Goal: Contribute content: Add original content to the website for others to see

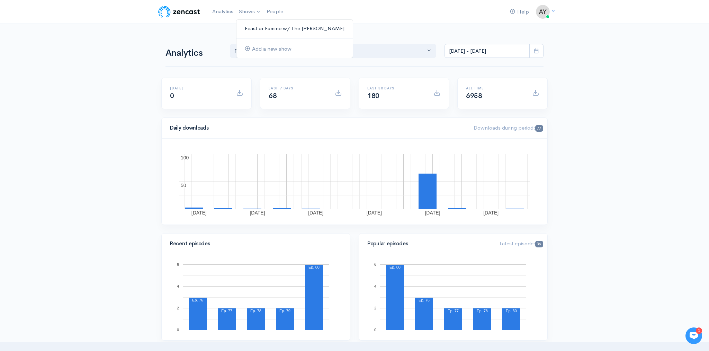
click at [255, 26] on link "Feast or Famine w/ The [PERSON_NAME]" at bounding box center [295, 29] width 116 height 12
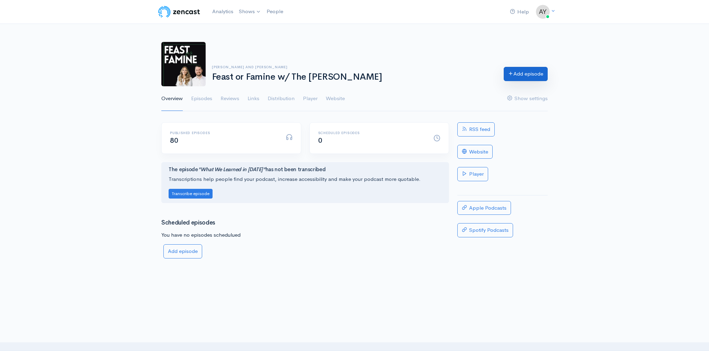
click at [514, 74] on link "Add episode" at bounding box center [526, 74] width 44 height 14
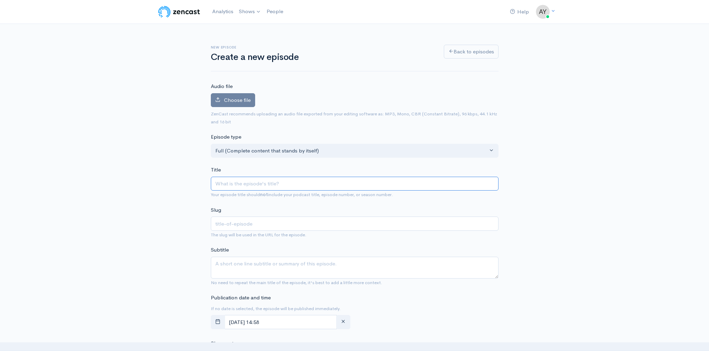
paste input "Are Content Creators At Weddings Out of Control"
type input "Are Content Creators At Weddings Out of Control"
type input "are-content-creators-at-weddings-out-of-control"
type input "Are Content Creators At Weddings Out of Control?"
click at [432, 264] on textarea "Subtitle" at bounding box center [355, 268] width 288 height 22
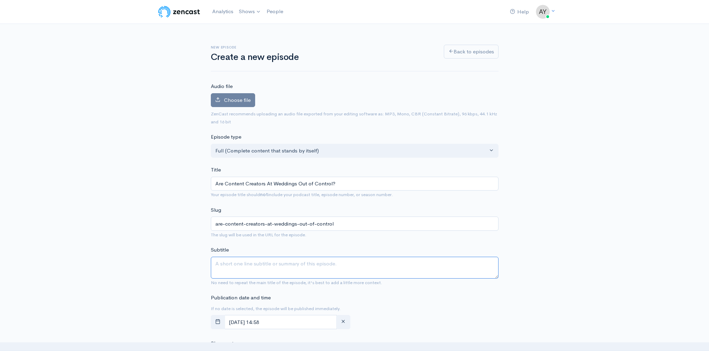
paste textarea "In this episode, we talk about what the future looks like for wedding videograp…"
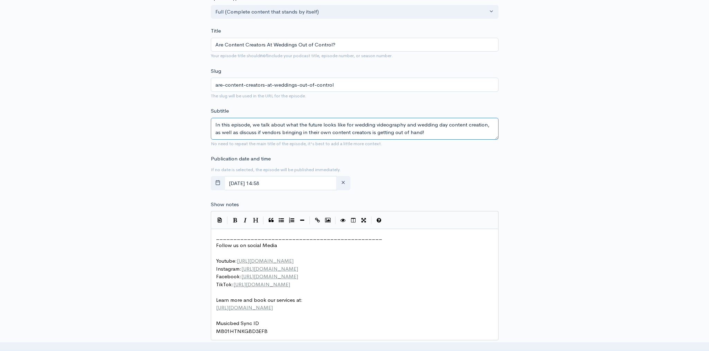
scroll to position [147, 0]
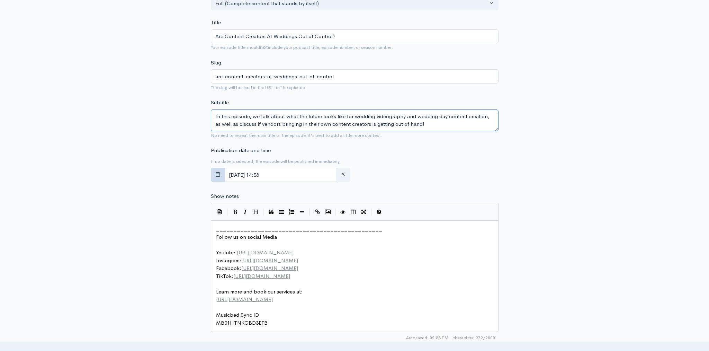
type textarea "In this episode, we talk about what the future looks like for wedding videograp…"
click at [224, 175] on button "button" at bounding box center [218, 175] width 14 height 14
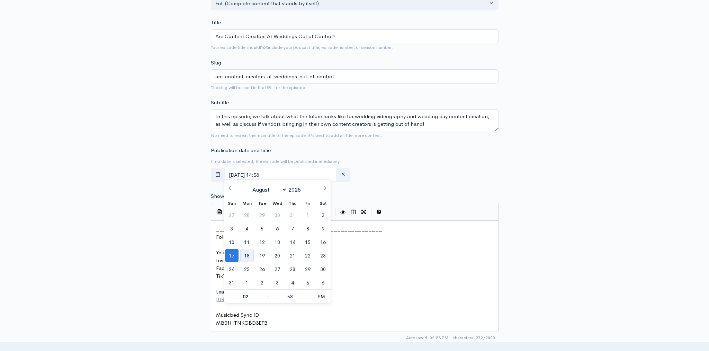
click at [250, 255] on span "18" at bounding box center [247, 256] width 14 height 14
type input "[DATE] 14:58"
type input "09"
type input "[DATE] 21:58"
type input "00"
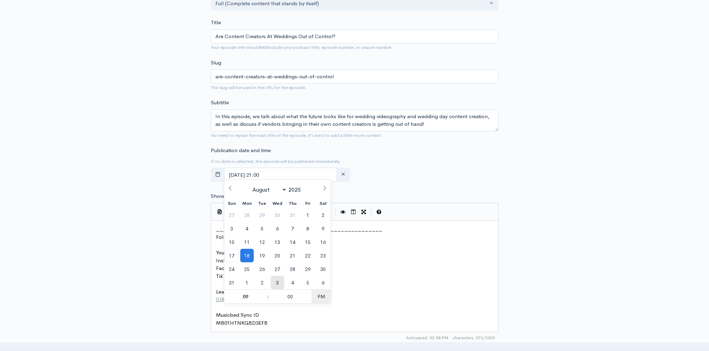
type input "[DATE] 09:00"
click at [446, 181] on div "Publication date and time If no date is selected, the episode will be published…" at bounding box center [355, 165] width 296 height 38
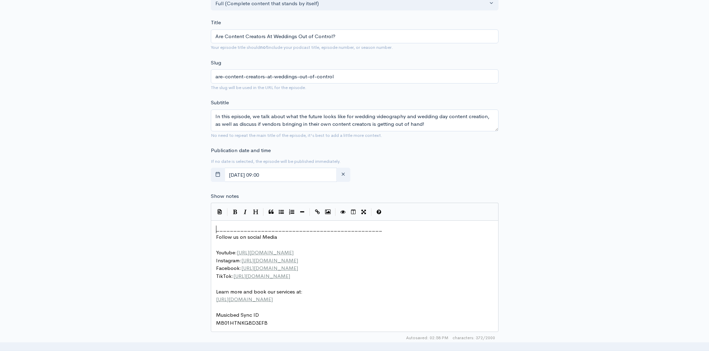
click at [217, 226] on span "________________________________________________" at bounding box center [299, 229] width 166 height 7
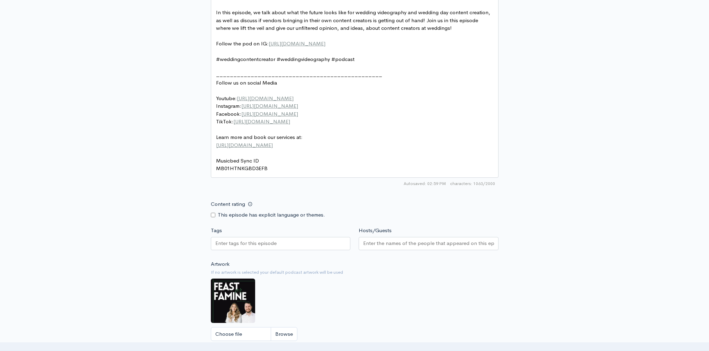
scroll to position [404, 0]
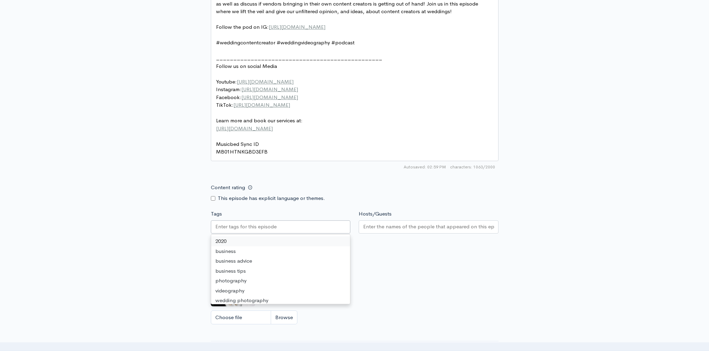
click at [275, 223] on input "Tags" at bounding box center [246, 227] width 62 height 8
paste input "text"
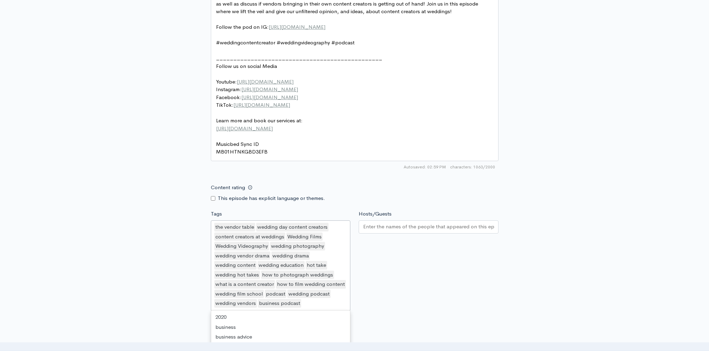
scroll to position [838, 0]
click at [388, 224] on div at bounding box center [429, 226] width 140 height 13
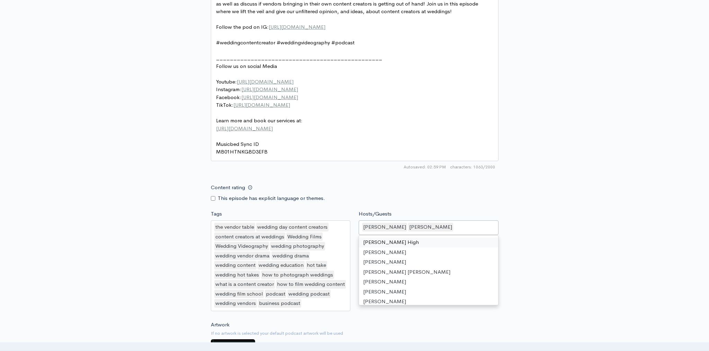
click at [461, 180] on div "Content rating This episode has explicit language or themes." at bounding box center [355, 191] width 296 height 22
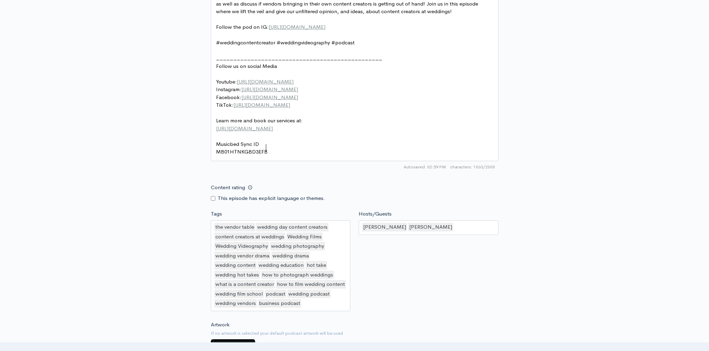
scroll to position [3, 0]
type textarea "MB01HTNKGBD3EFB"
drag, startPoint x: 273, startPoint y: 145, endPoint x: 206, endPoint y: 143, distance: 66.9
click at [545, 192] on div "New episode Create a new episode Back to episodes Audio file Choose file 0 ZenC…" at bounding box center [354, 45] width 395 height 850
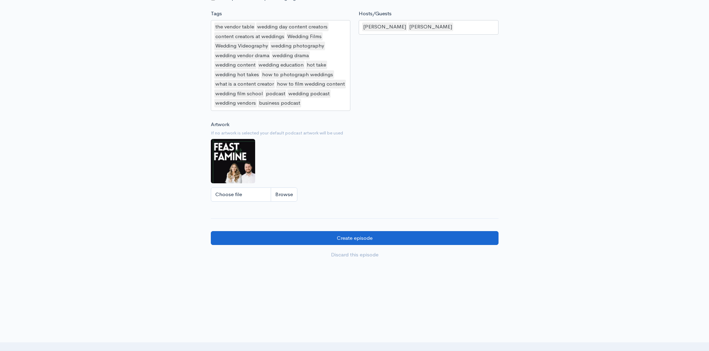
scroll to position [603, 0]
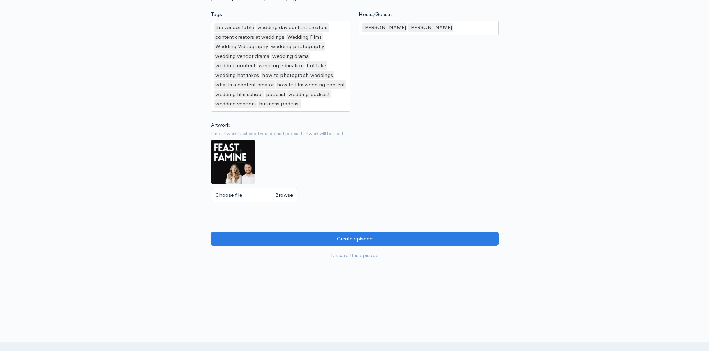
click at [317, 99] on div "the vendor table wedding day content creators content creators at weddings Wedd…" at bounding box center [281, 66] width 140 height 91
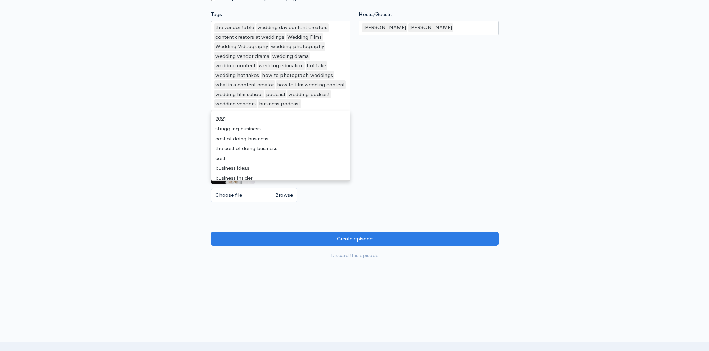
scroll to position [2, 0]
type input "oh"
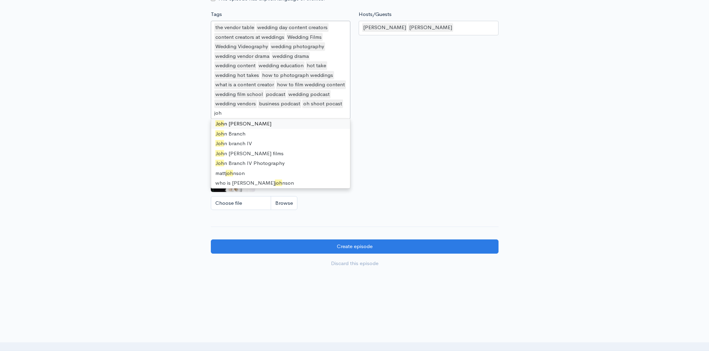
type input "[PERSON_NAME]"
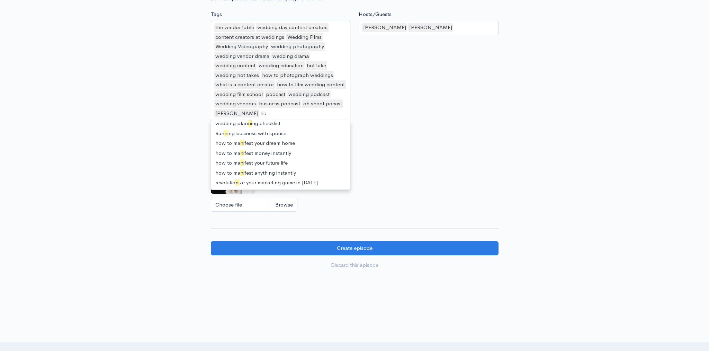
scroll to position [0, 0]
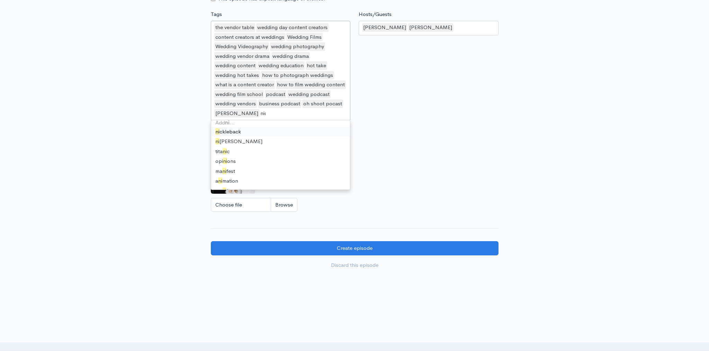
type input "[PERSON_NAME]"
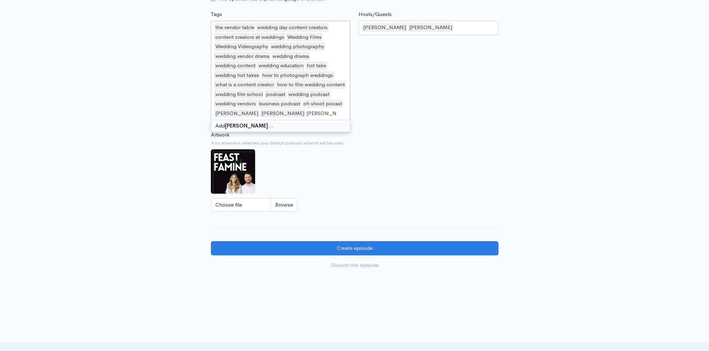
type input "[PERSON_NAME]"
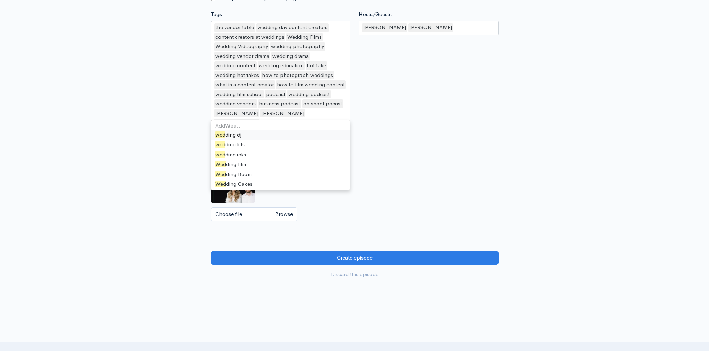
type input "W"
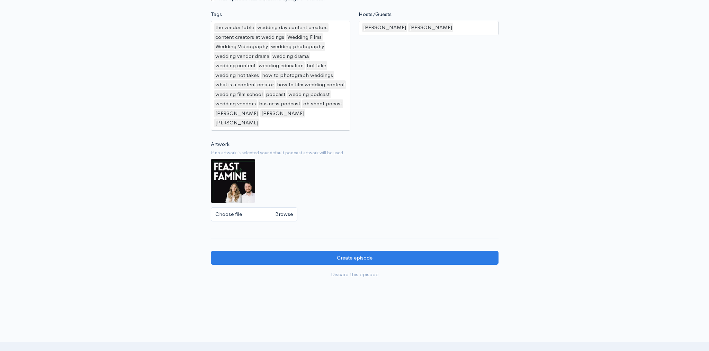
click at [399, 149] on small "If no artwork is selected your default podcast artwork will be used" at bounding box center [355, 152] width 288 height 7
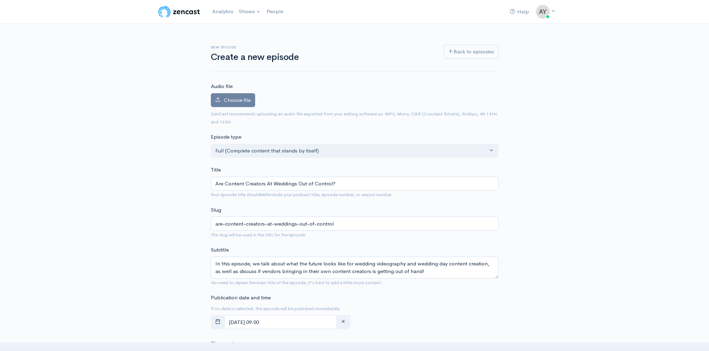
scroll to position [0, 0]
click at [240, 99] on span "Choose file" at bounding box center [237, 100] width 27 height 7
click at [0, 0] on input "Choose file" at bounding box center [0, 0] width 0 height 0
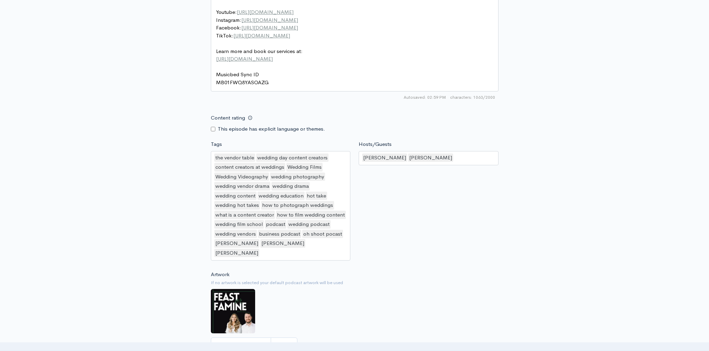
scroll to position [599, 0]
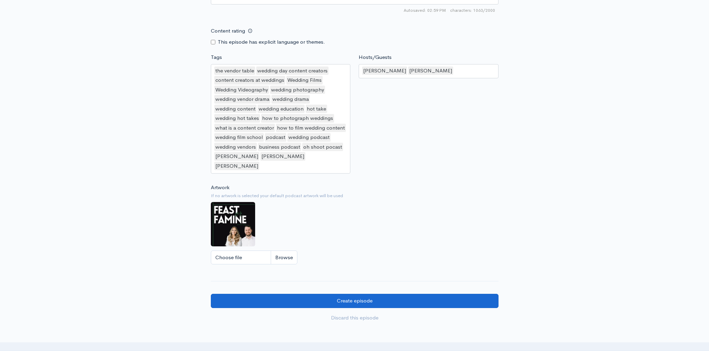
click at [425, 294] on input "Create episode" at bounding box center [355, 301] width 288 height 14
